Goal: Transaction & Acquisition: Purchase product/service

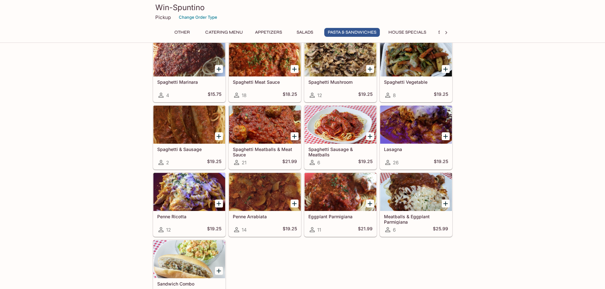
scroll to position [731, 0]
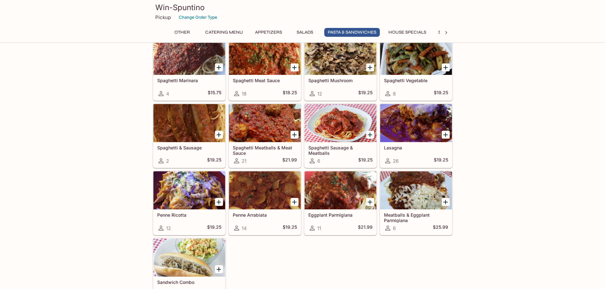
click at [179, 194] on div at bounding box center [189, 191] width 72 height 38
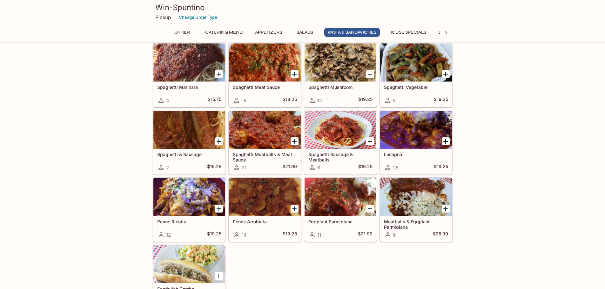
scroll to position [743, 0]
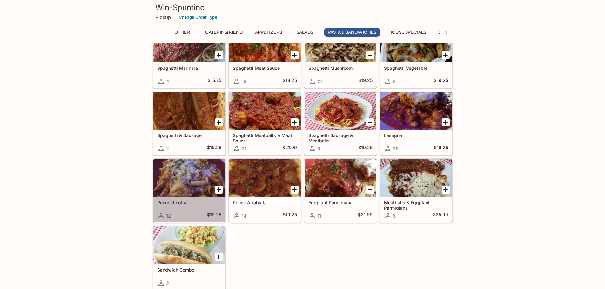
click at [198, 189] on div at bounding box center [189, 178] width 72 height 38
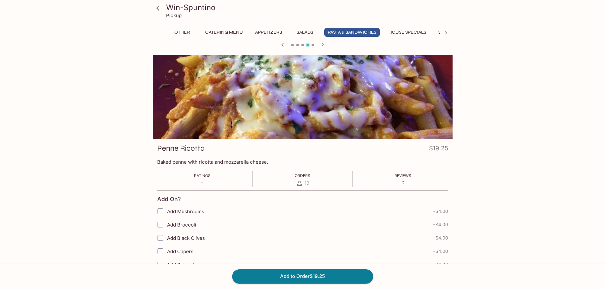
click at [162, 6] on icon at bounding box center [157, 8] width 11 height 11
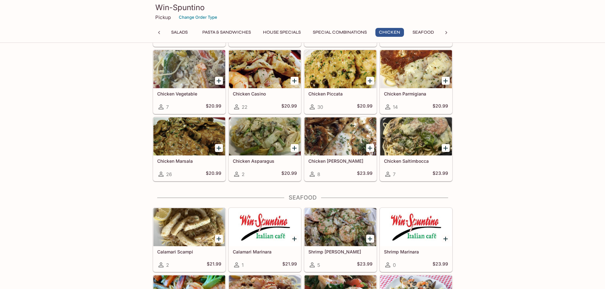
scroll to position [1334, 0]
